Goal: Use online tool/utility: Utilize a website feature to perform a specific function

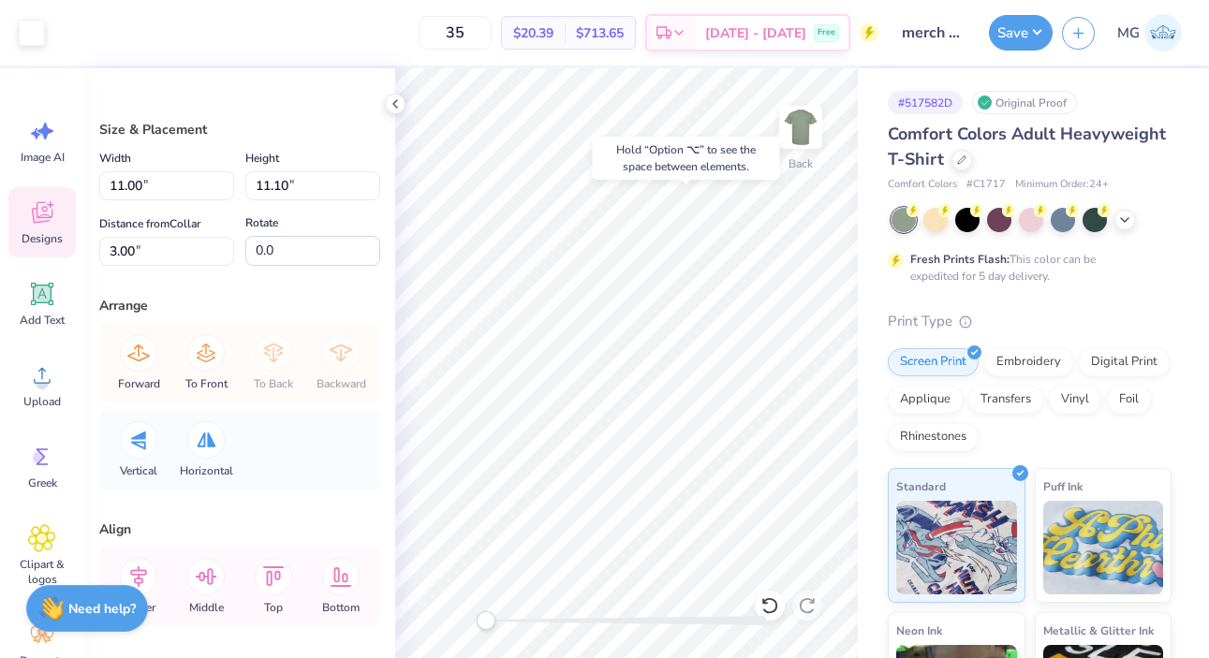
click at [53, 208] on icon at bounding box center [42, 213] width 28 height 28
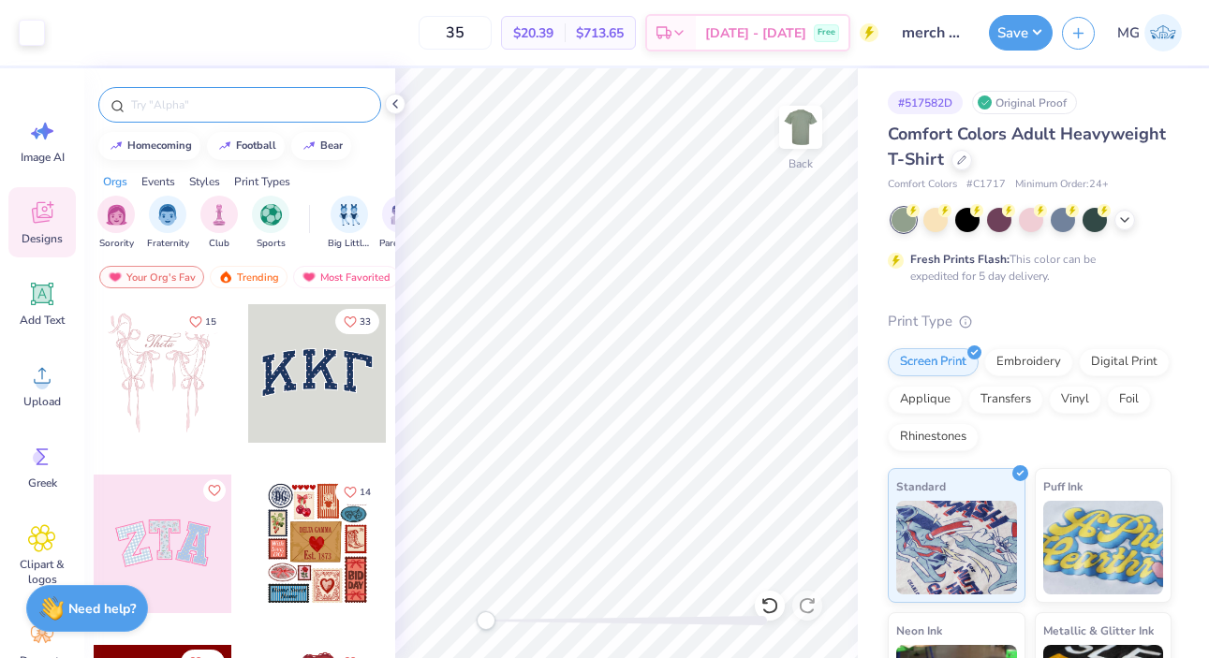
click at [175, 101] on input "text" at bounding box center [249, 105] width 240 height 19
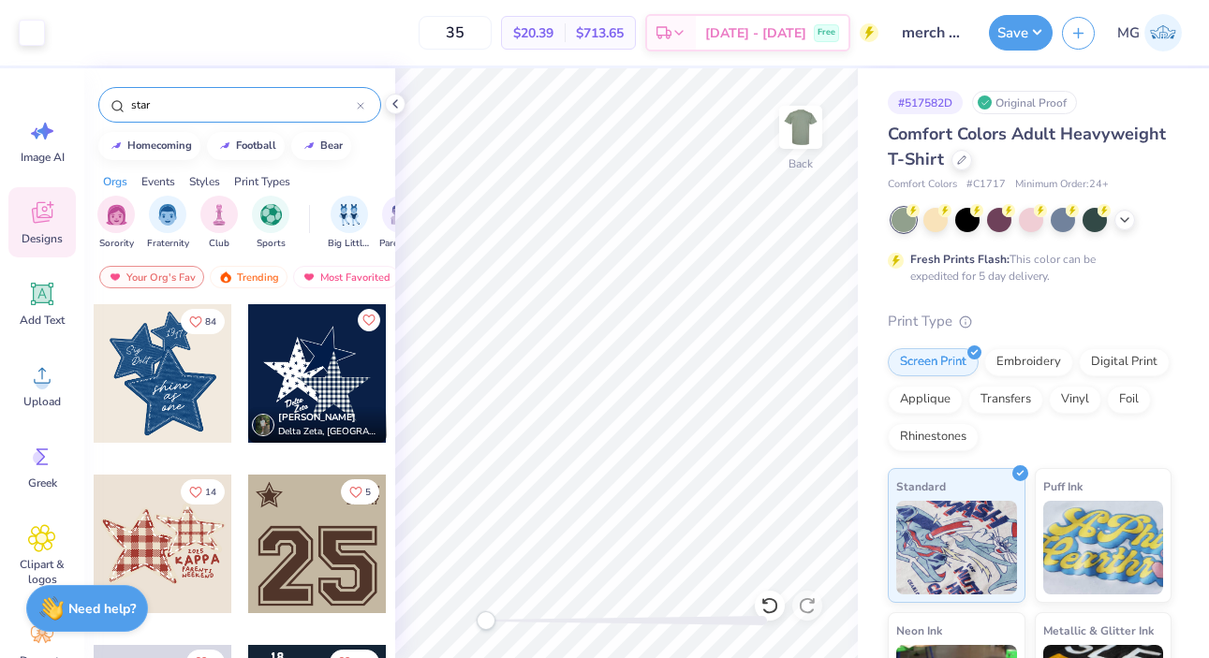
type input "star"
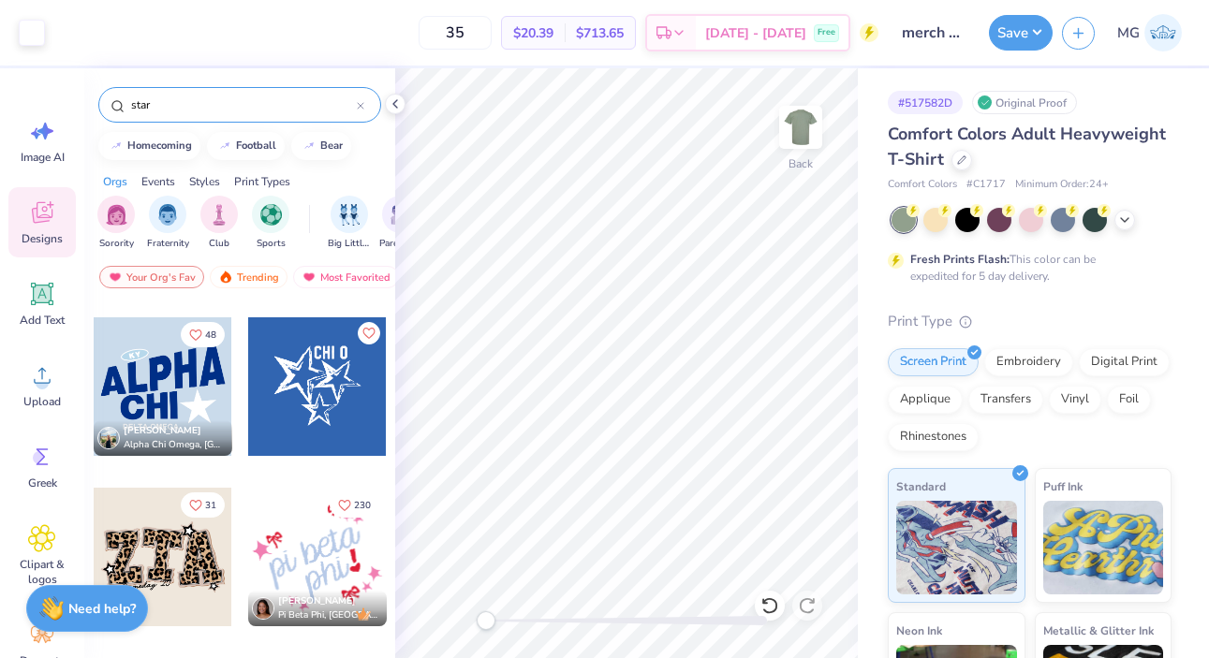
scroll to position [1114, 0]
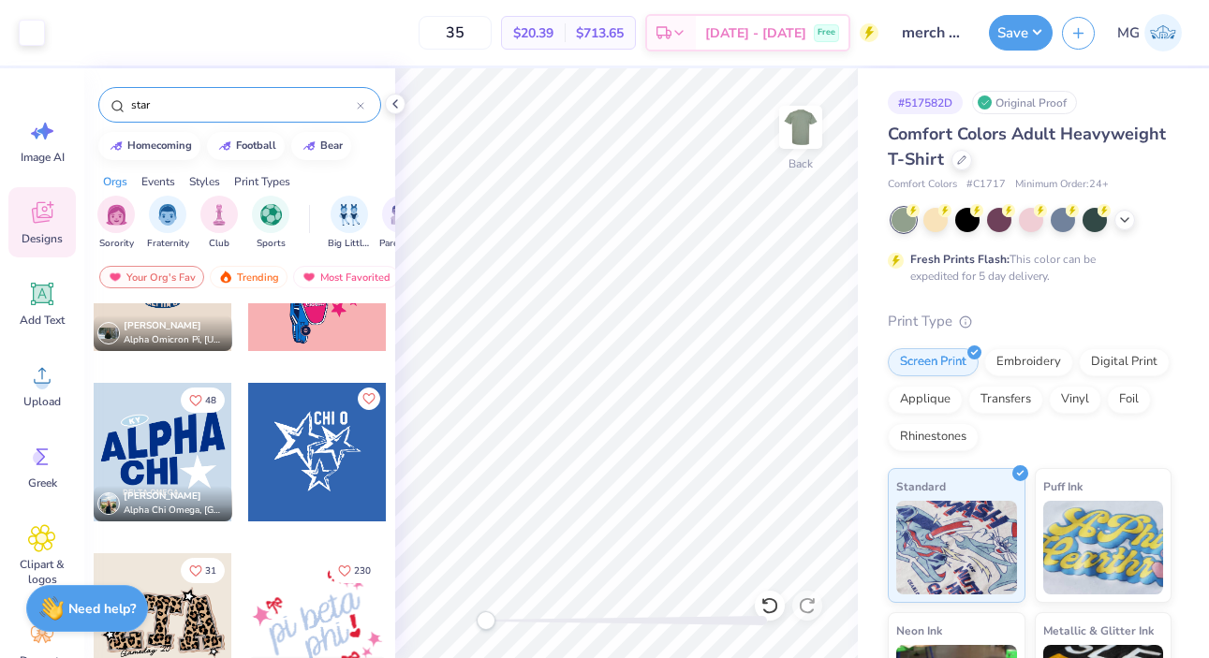
click at [184, 466] on div at bounding box center [163, 452] width 139 height 139
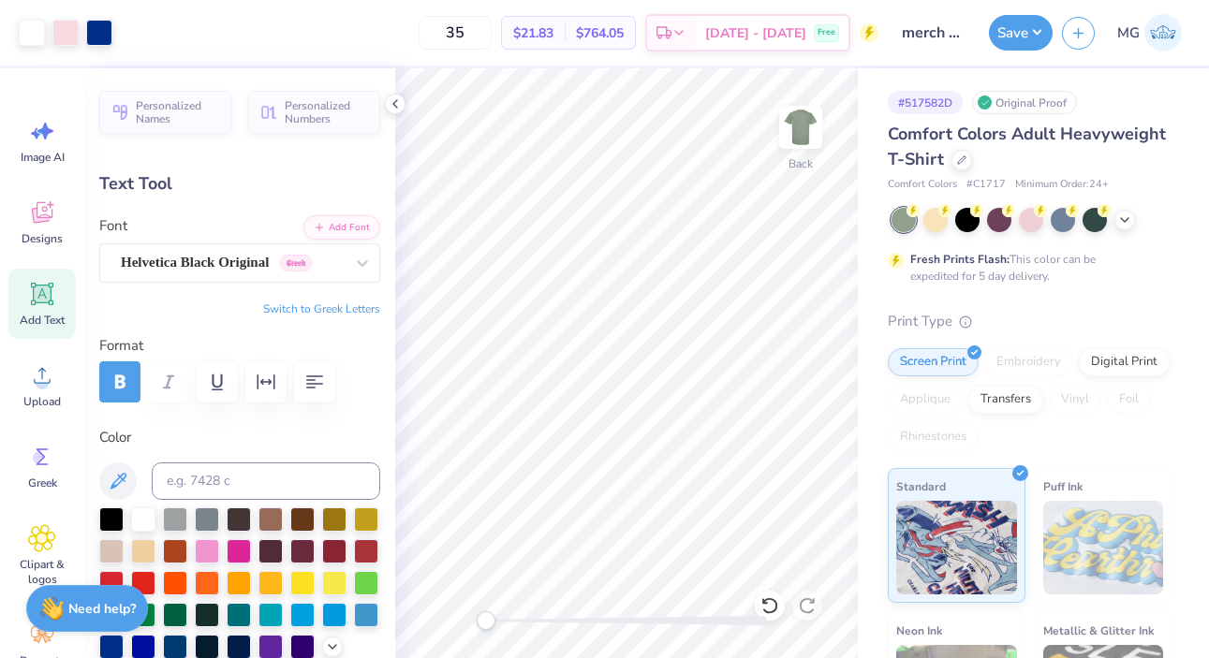
type input "0.0"
type input "4.72"
type input "2.34"
type input "19.07"
type input "4.57"
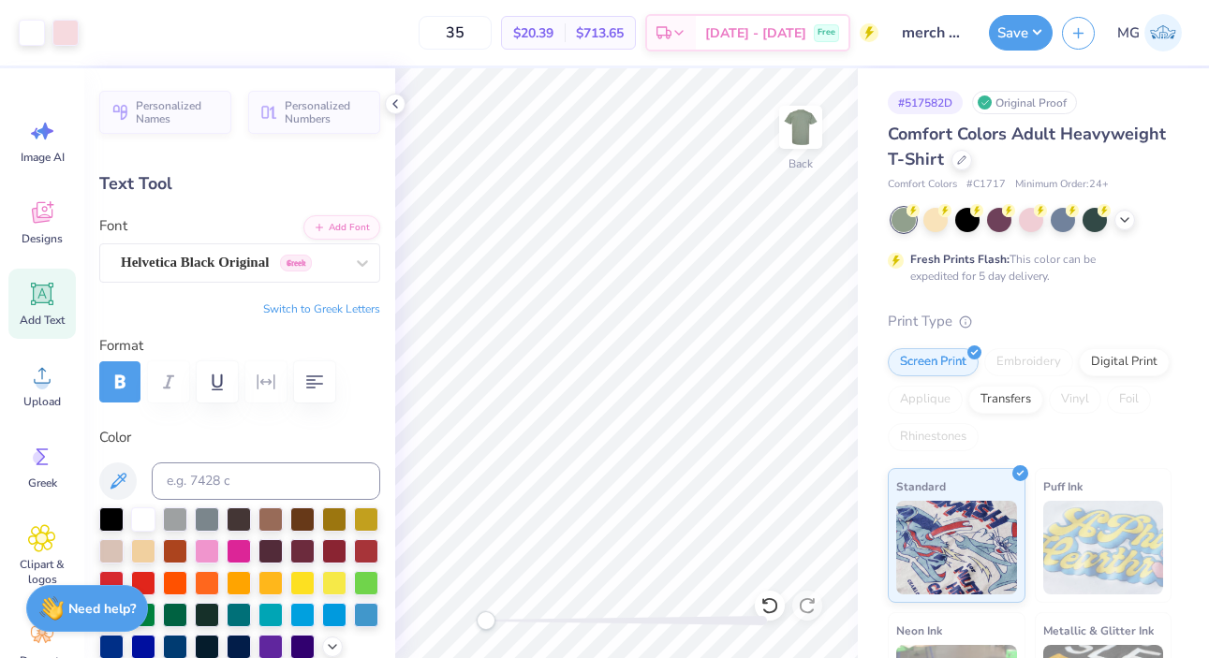
type input "0.46"
type input "21.76"
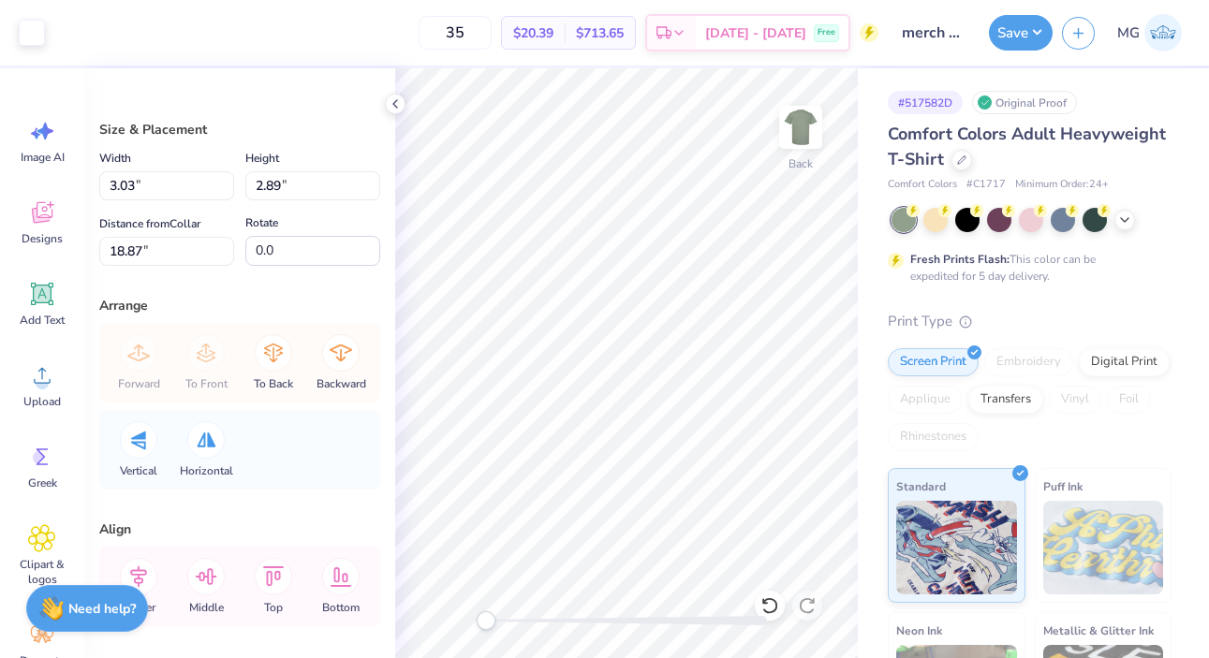
type input "-13.4"
type input "1.74"
type input "11.92"
type input "0.0"
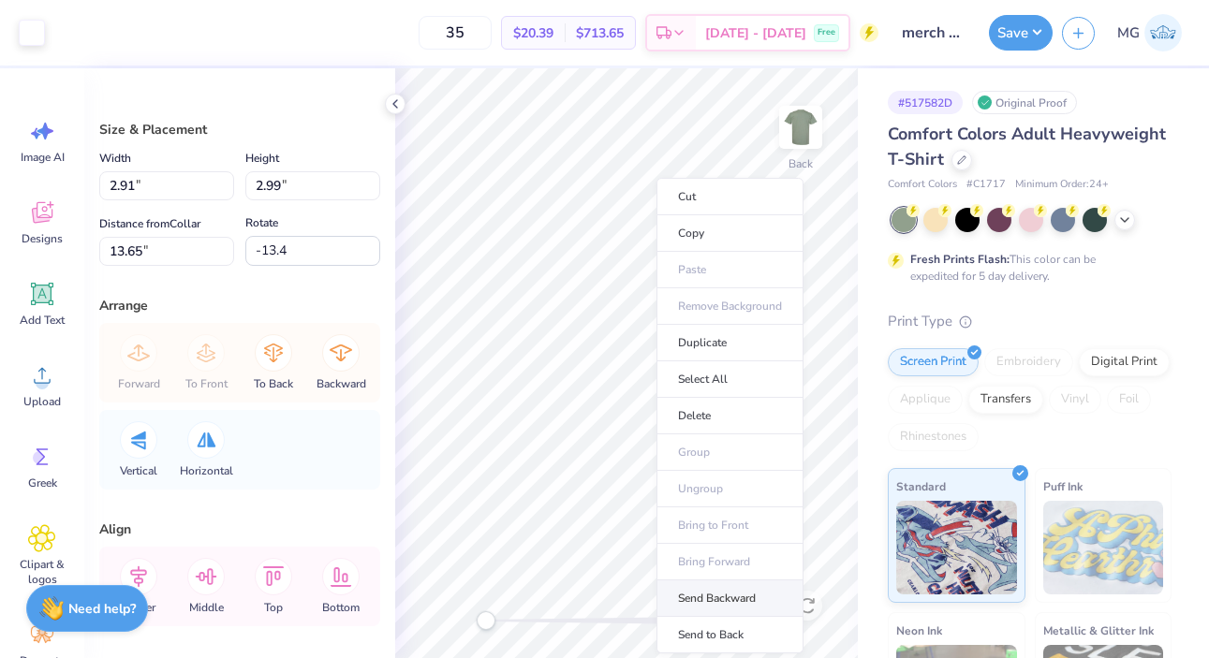
click at [706, 601] on li "Send Backward" at bounding box center [729, 599] width 147 height 37
click at [741, 640] on li "Send to Back" at bounding box center [734, 635] width 147 height 37
type input "11.33"
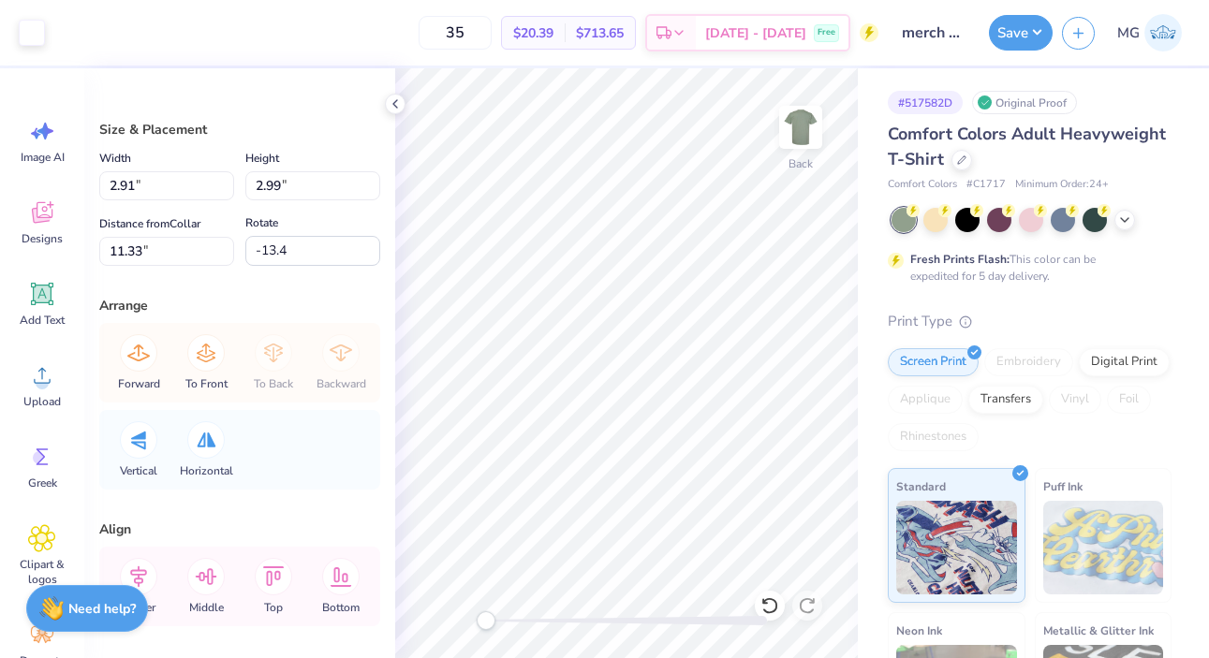
type input "1.74"
type input "11.92"
type input "0.0"
drag, startPoint x: 490, startPoint y: 622, endPoint x: 573, endPoint y: 621, distance: 83.3
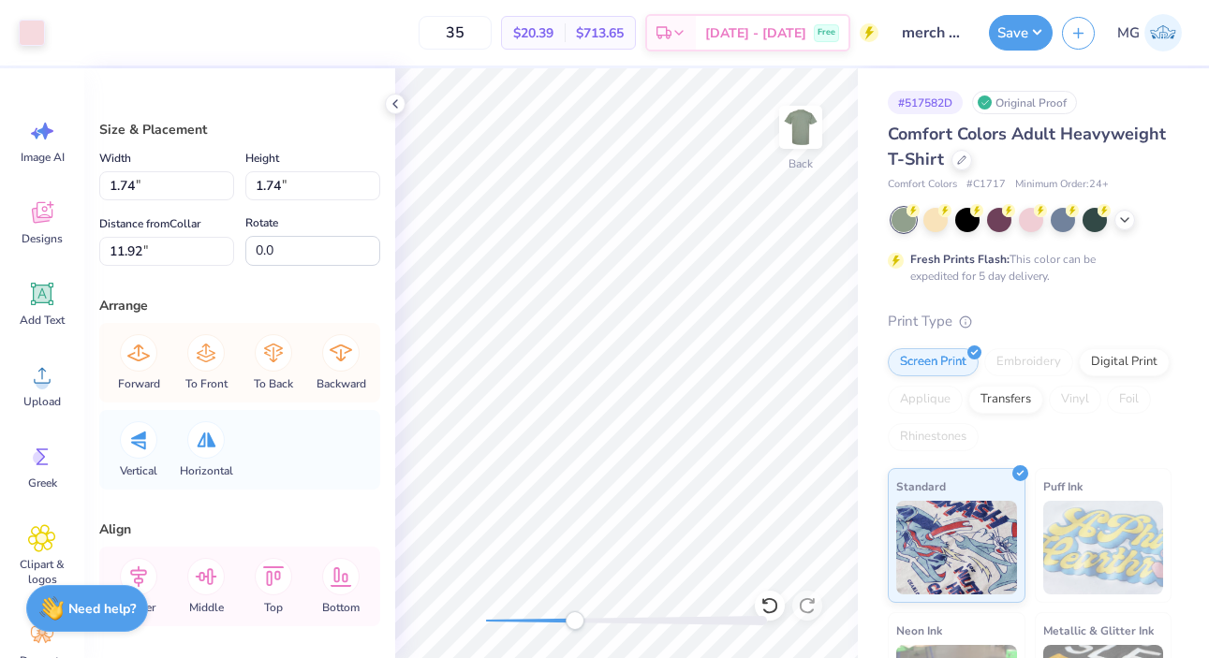
click at [573, 621] on div "Accessibility label" at bounding box center [575, 620] width 19 height 19
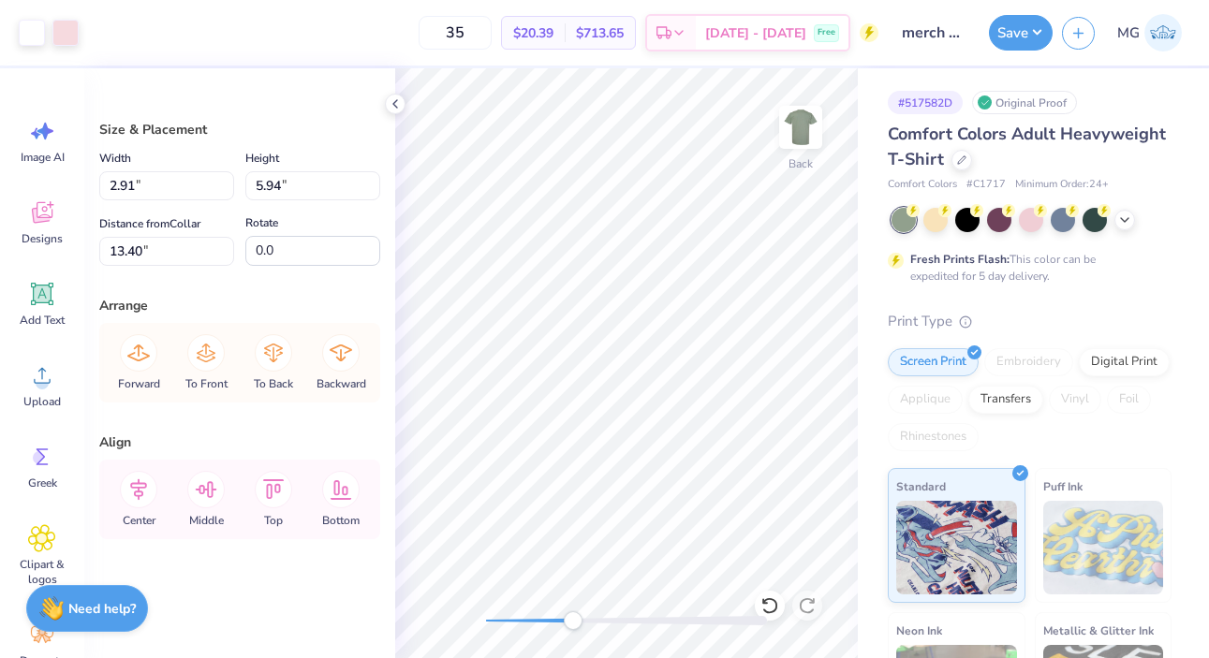
type input "12.89"
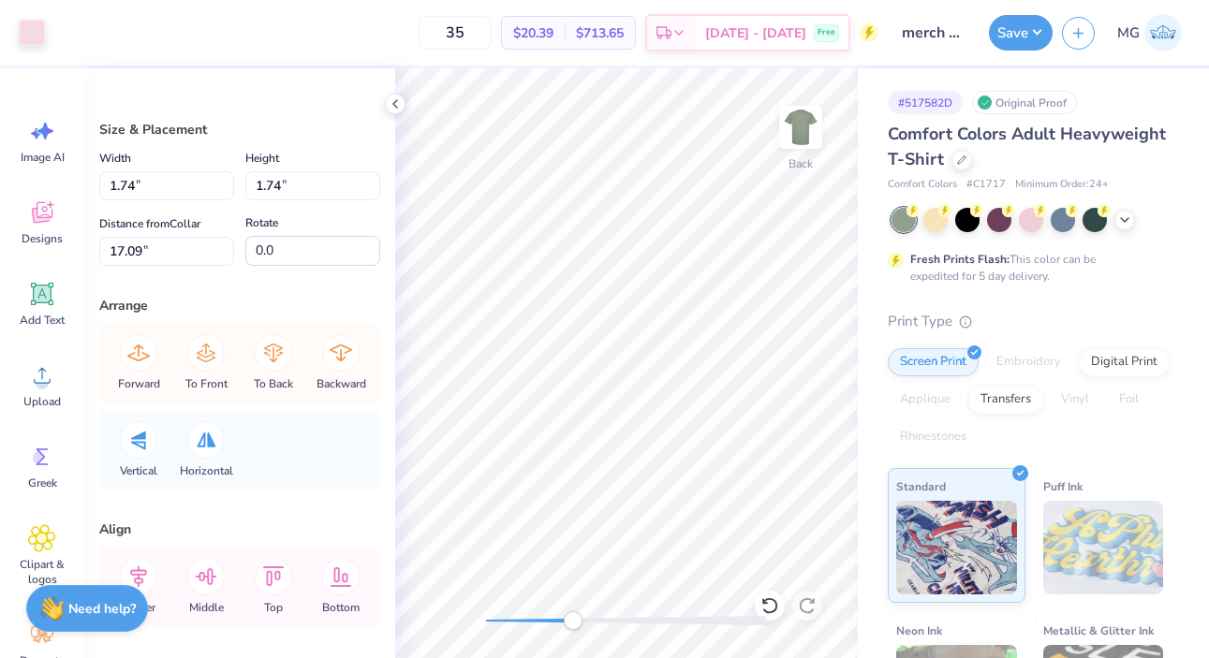
type input "1.21"
type input "12.48"
type input "2.91"
type input "2.99"
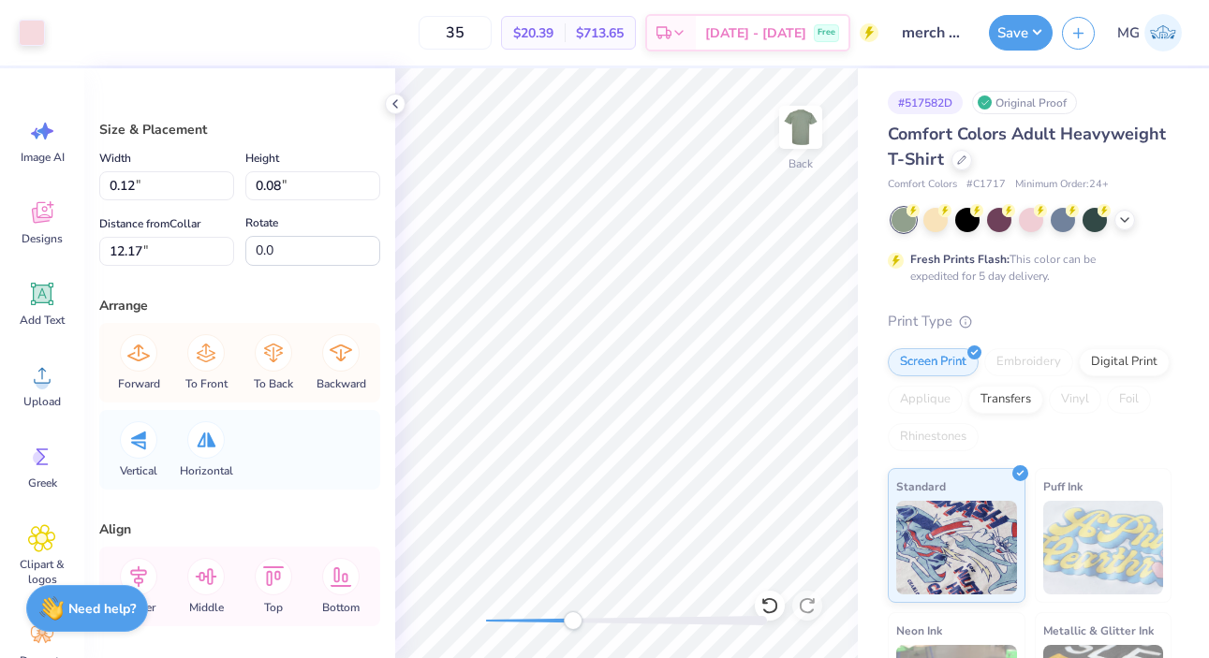
type input "12.89"
type input "-13.4"
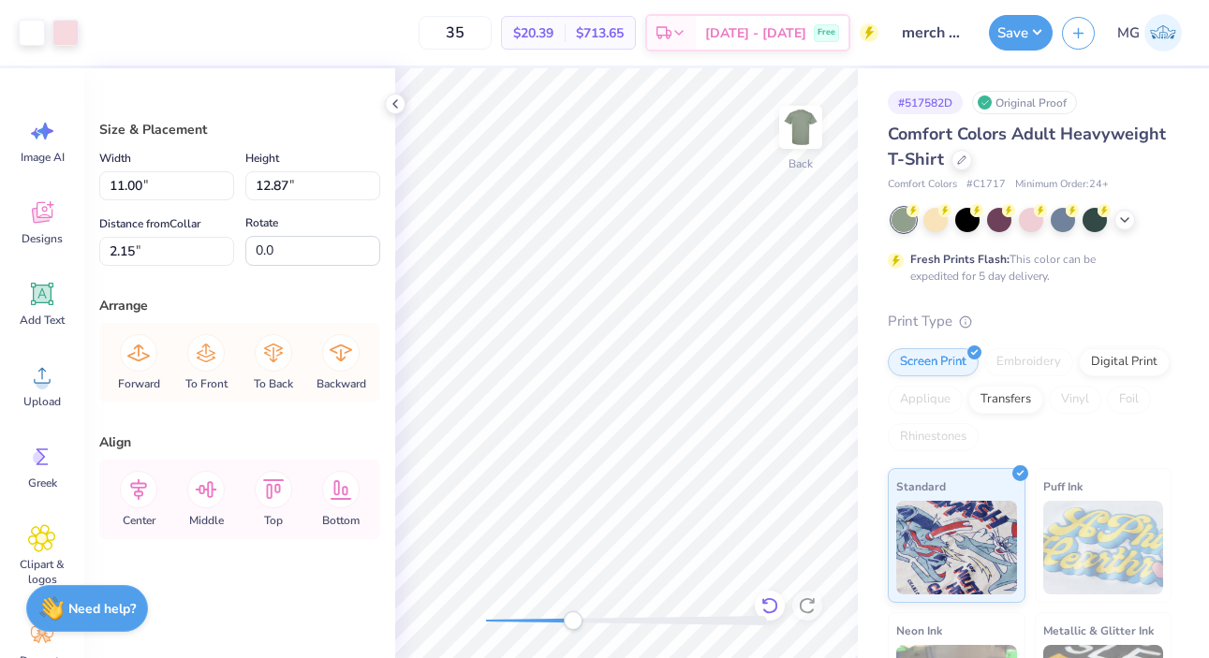
click at [767, 610] on icon at bounding box center [769, 606] width 19 height 19
type input "3.00"
drag, startPoint x: 573, startPoint y: 617, endPoint x: 496, endPoint y: 615, distance: 76.8
click at [496, 615] on div "Accessibility label" at bounding box center [498, 620] width 19 height 19
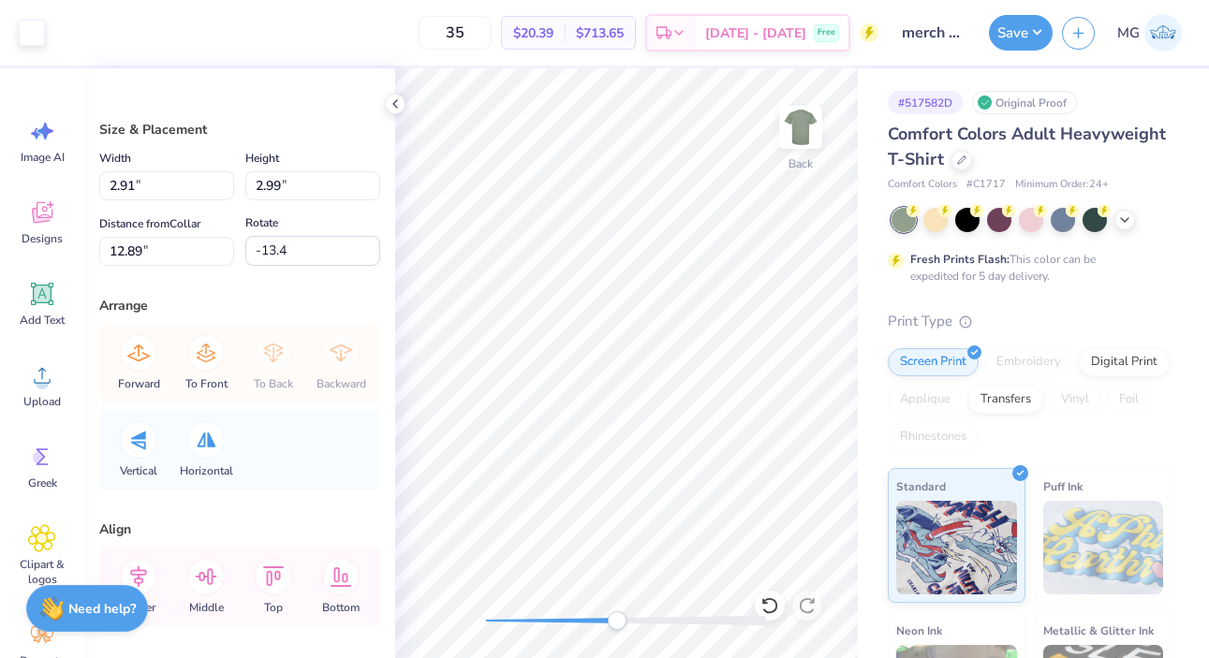
drag, startPoint x: 501, startPoint y: 621, endPoint x: 618, endPoint y: 621, distance: 117.1
click at [618, 621] on div "Accessibility label" at bounding box center [617, 620] width 19 height 19
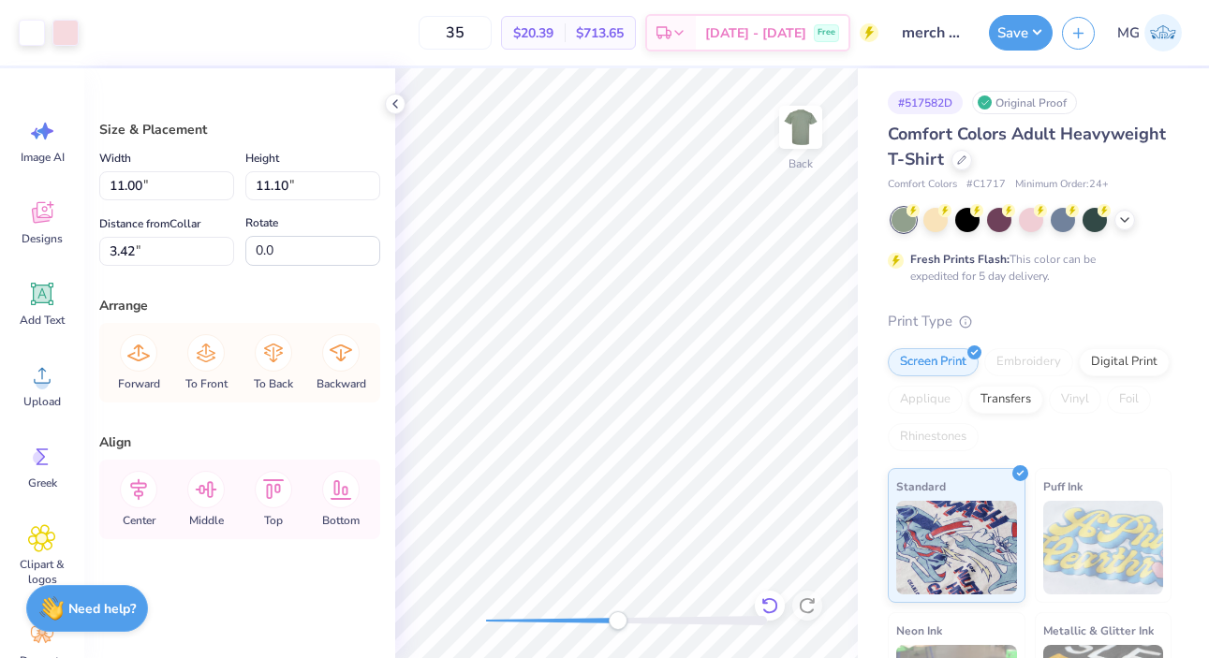
click at [770, 602] on icon at bounding box center [769, 606] width 19 height 19
type input "3.00"
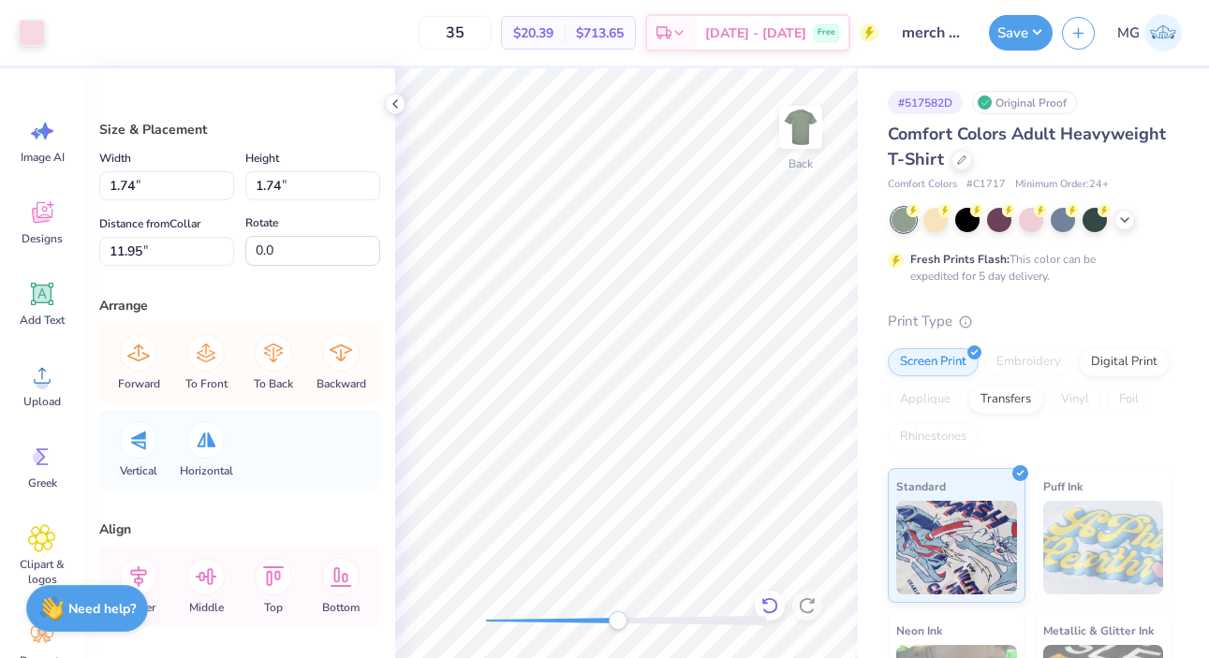
type input "0.08"
type input "0.11"
type input "12.30"
